Goal: Task Accomplishment & Management: Manage account settings

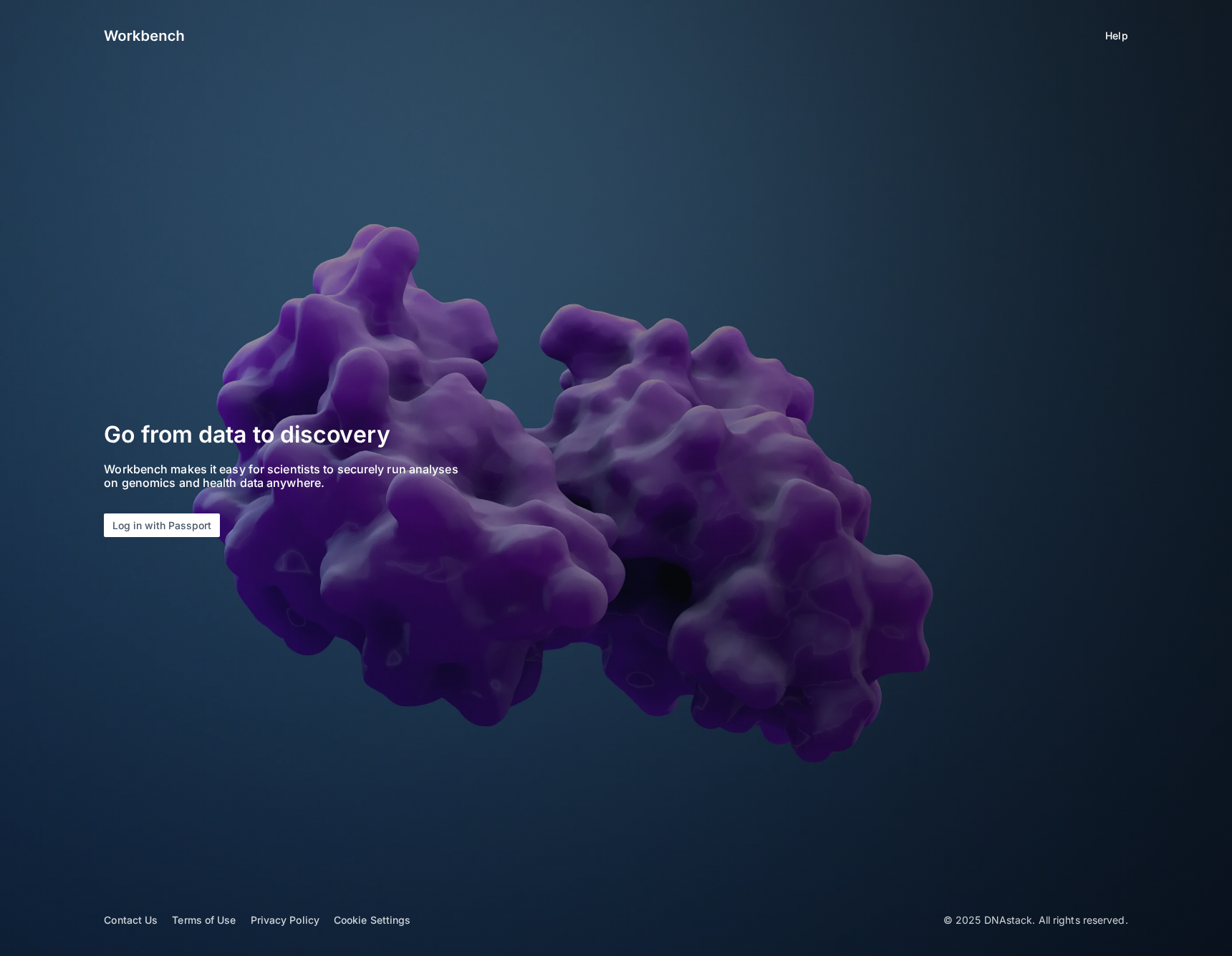
click at [161, 539] on app-login "Help Go from data to discovery Workbench makes it easy for scientists to secure…" at bounding box center [616, 478] width 1232 height 956
click at [181, 510] on section "Go from data to discovery Workbench makes it easy for scientists to securely ru…" at bounding box center [304, 478] width 399 height 118
click at [180, 513] on button "Log in with Passport" at bounding box center [162, 525] width 116 height 24
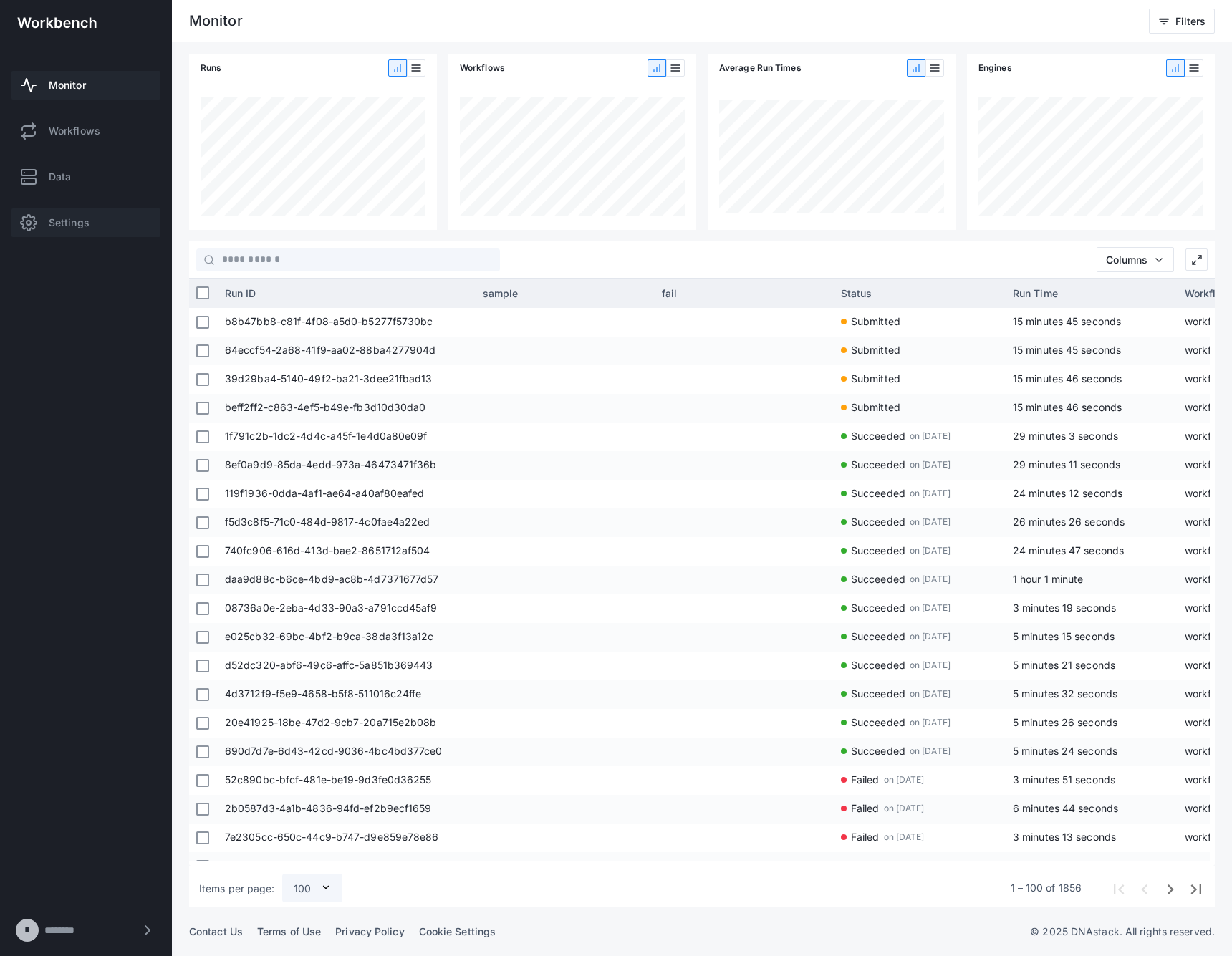
click at [60, 225] on span "Settings" at bounding box center [68, 222] width 41 height 14
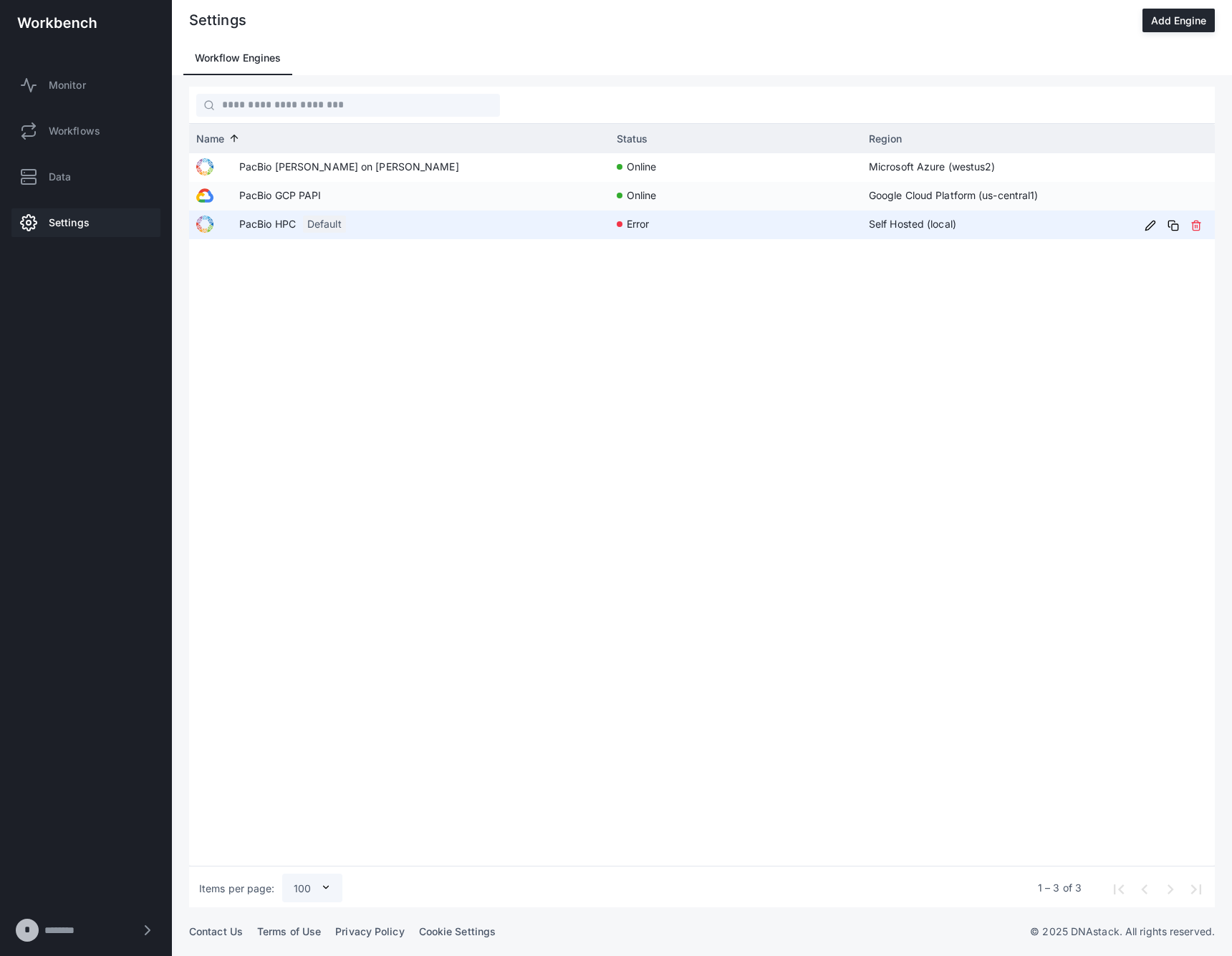
click at [303, 222] on app-col-name-cell-renderer "PacBio HPC Default" at bounding box center [399, 223] width 406 height 27
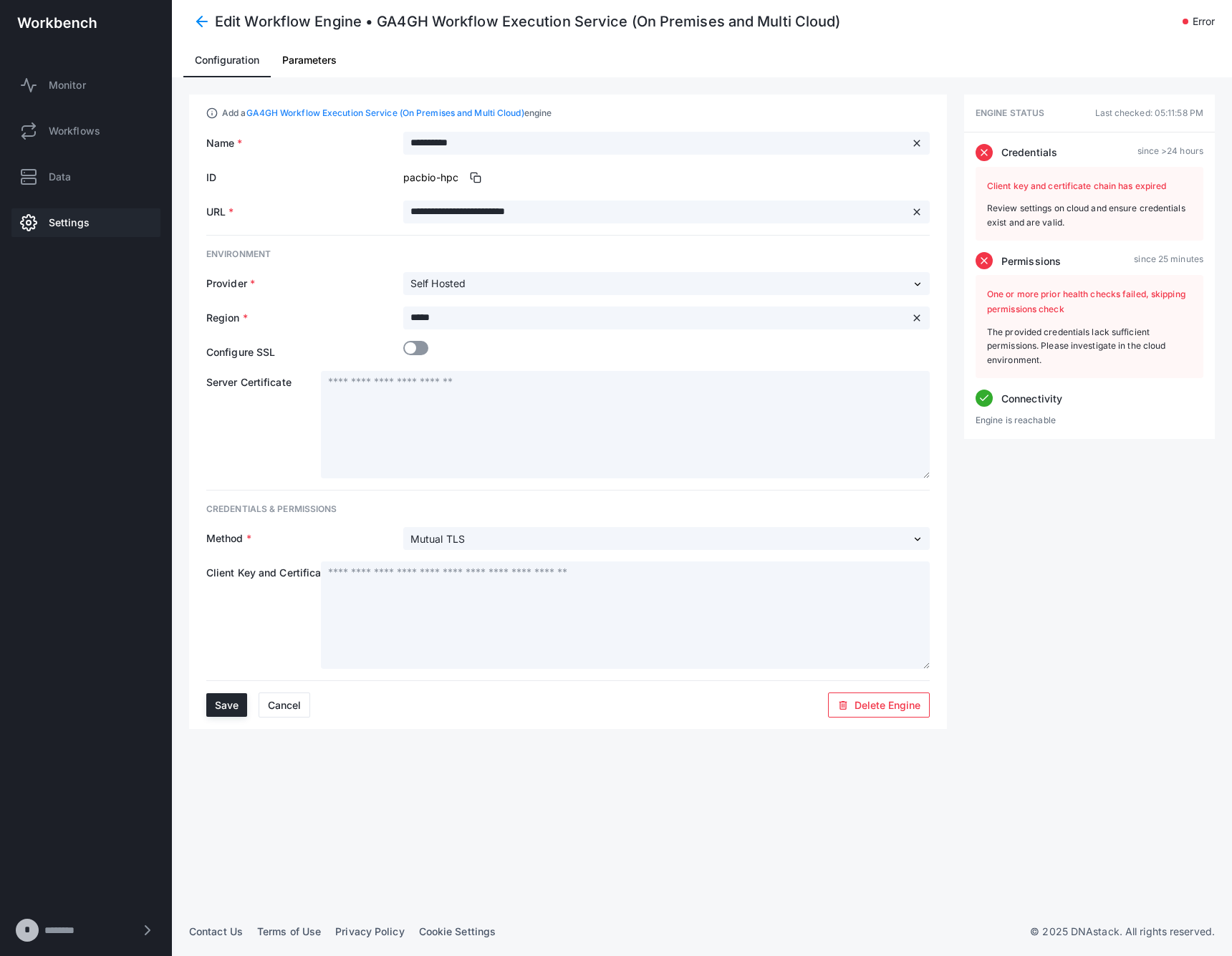
click at [1080, 182] on span "Client key and certificate chain has expired" at bounding box center [1076, 186] width 179 height 11
click at [1071, 215] on div "Review settings on cloud and ensure credentials exist and are valid." at bounding box center [1089, 215] width 205 height 28
drag, startPoint x: 1074, startPoint y: 218, endPoint x: 984, endPoint y: 185, distance: 95.9
click at [984, 185] on div "Client key and certificate chain has expired Review settings on cloud and ensur…" at bounding box center [1089, 204] width 227 height 74
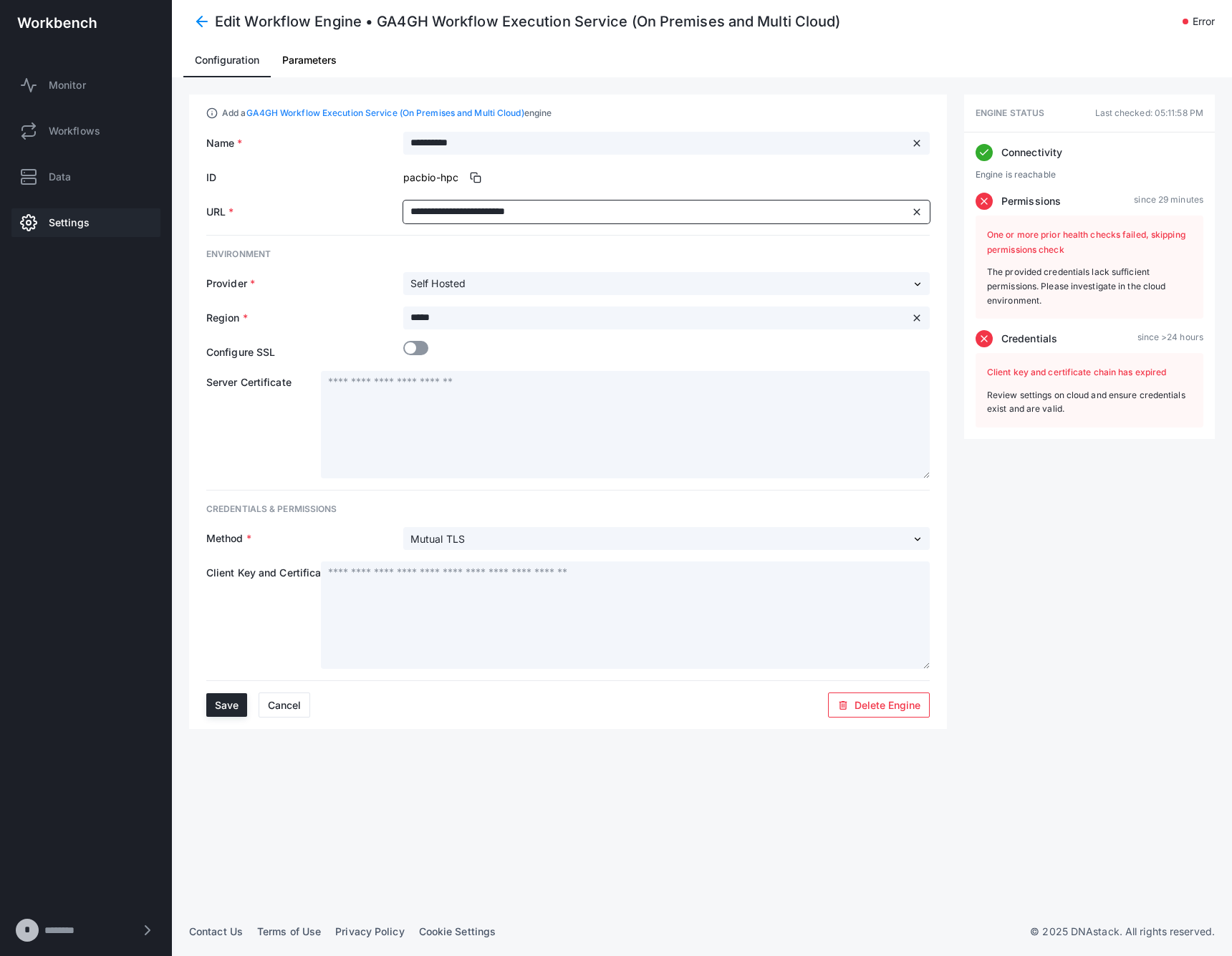
click at [554, 212] on input "**********" at bounding box center [655, 211] width 505 height 23
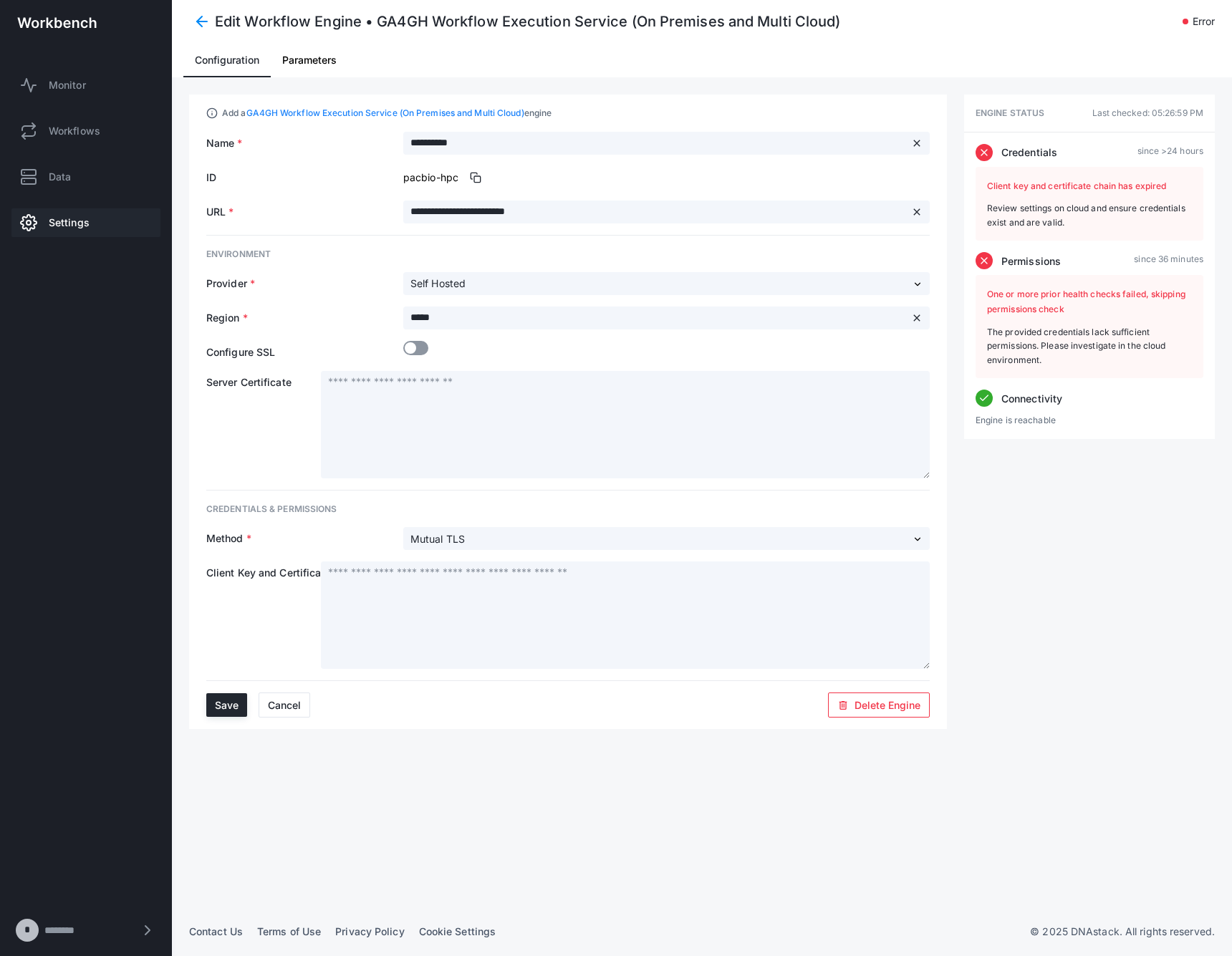
click at [997, 543] on div "**********" at bounding box center [701, 411] width 1026 height 634
